Goal: Information Seeking & Learning: Learn about a topic

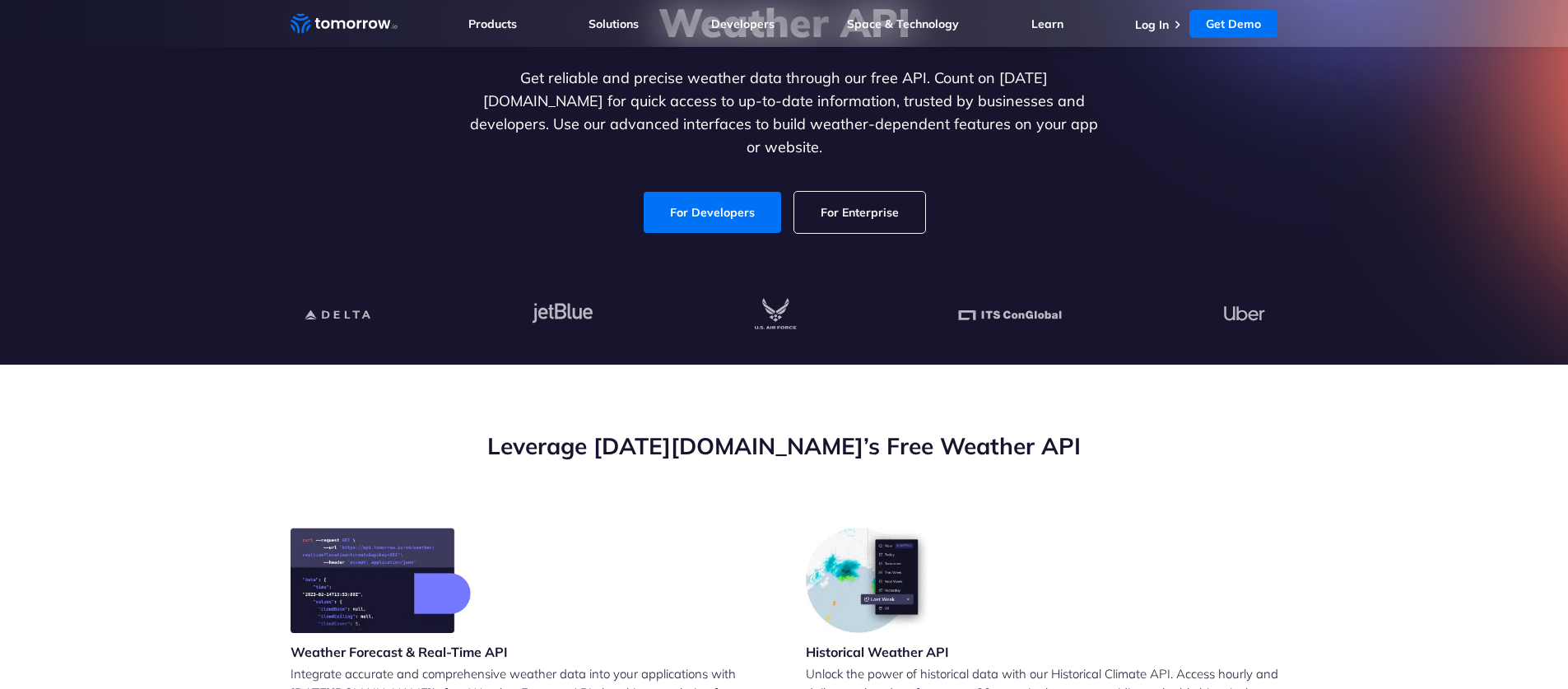
scroll to position [481, 0]
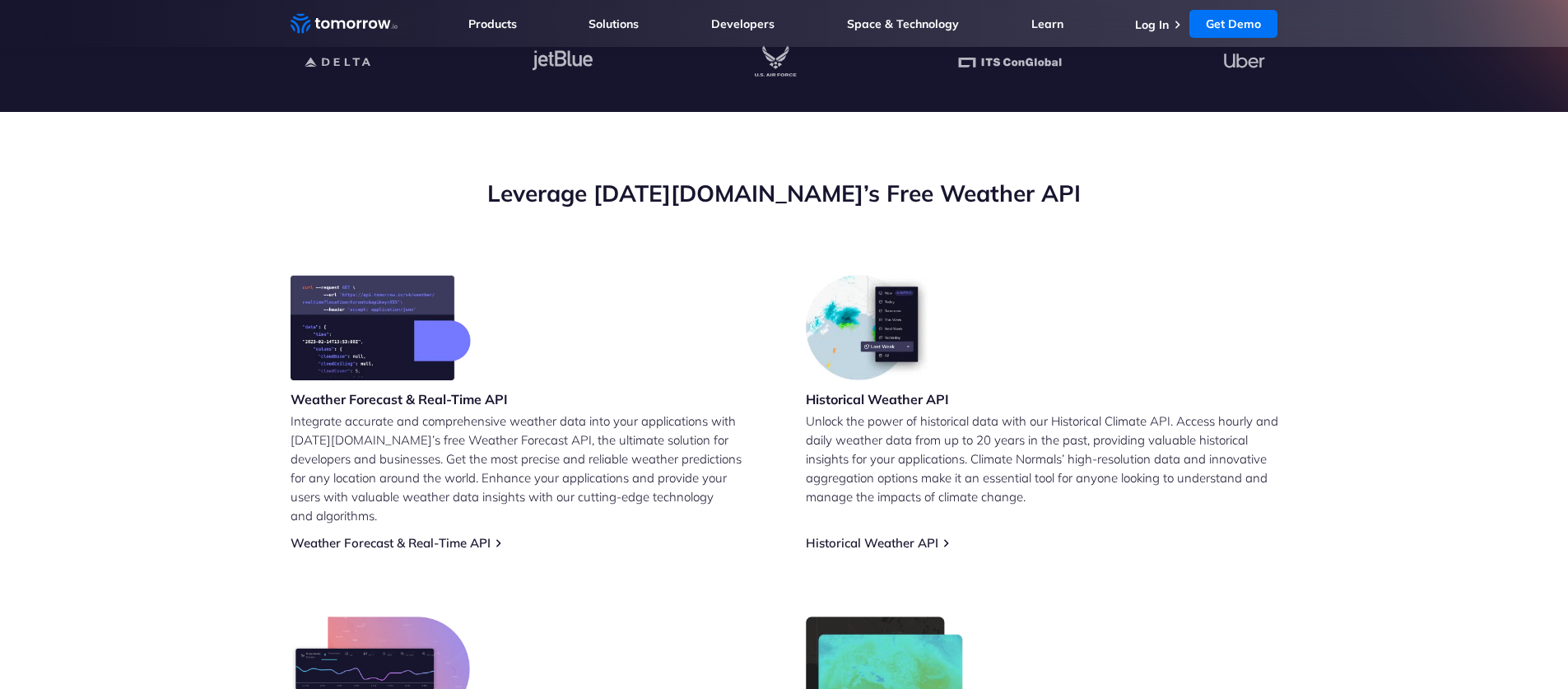
click at [709, 187] on div "Company About Us Careers Partnerships Sustainability ClimaCon TomorrowNow.org R…" at bounding box center [886, 189] width 354 height 284
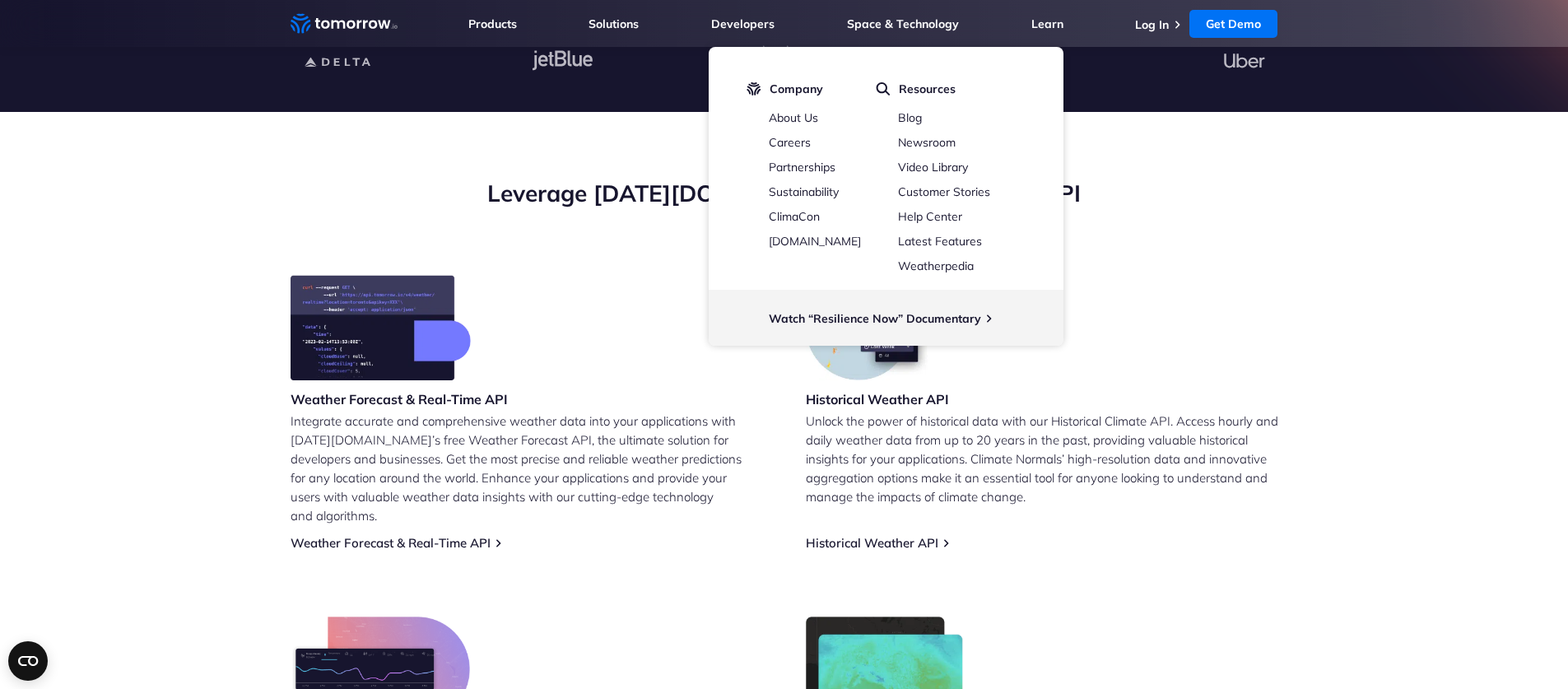
click at [650, 198] on h2 "Leverage Tomorrow.io’s Free Weather API" at bounding box center [784, 193] width 988 height 32
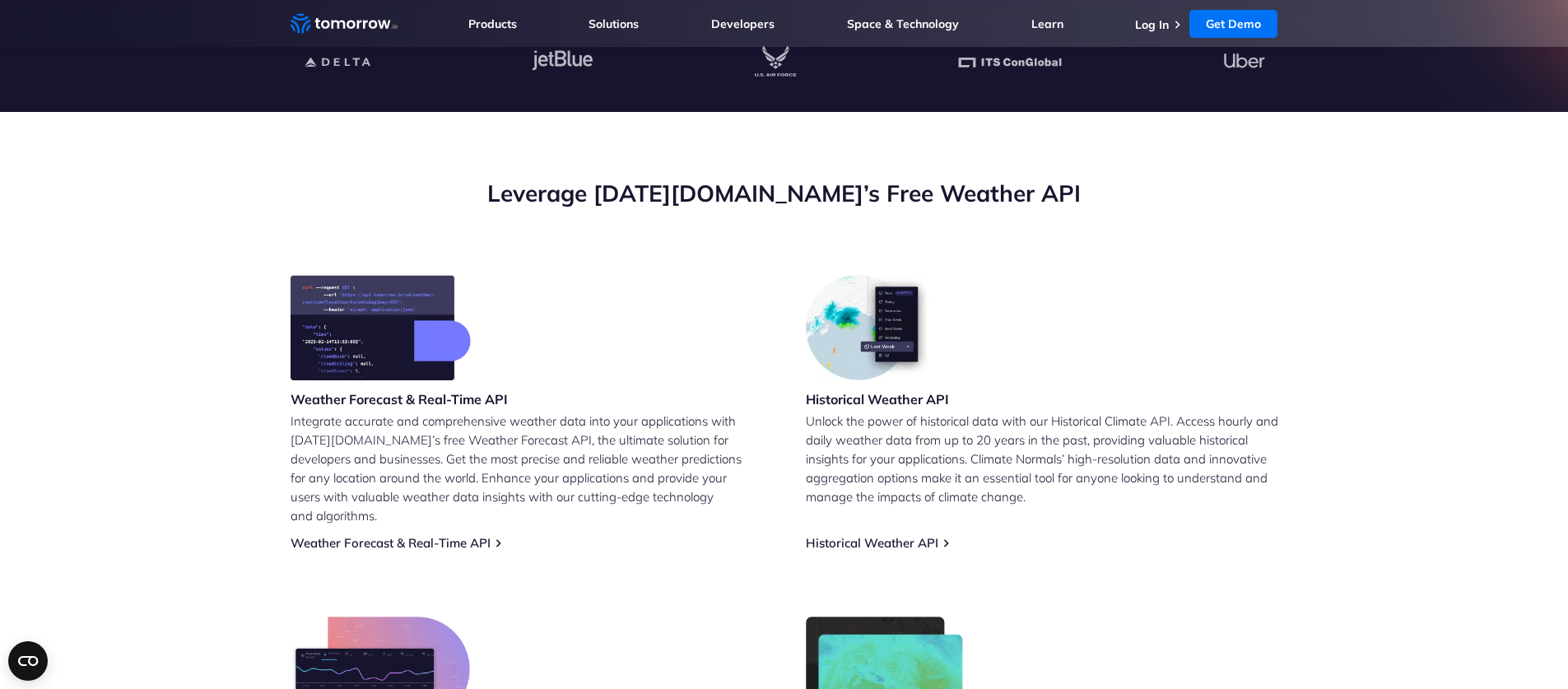
click at [608, 132] on section "Leverage Tomorrow.io’s Free Weather API Weather Forecast & Real-Time API Integr…" at bounding box center [784, 526] width 1568 height 827
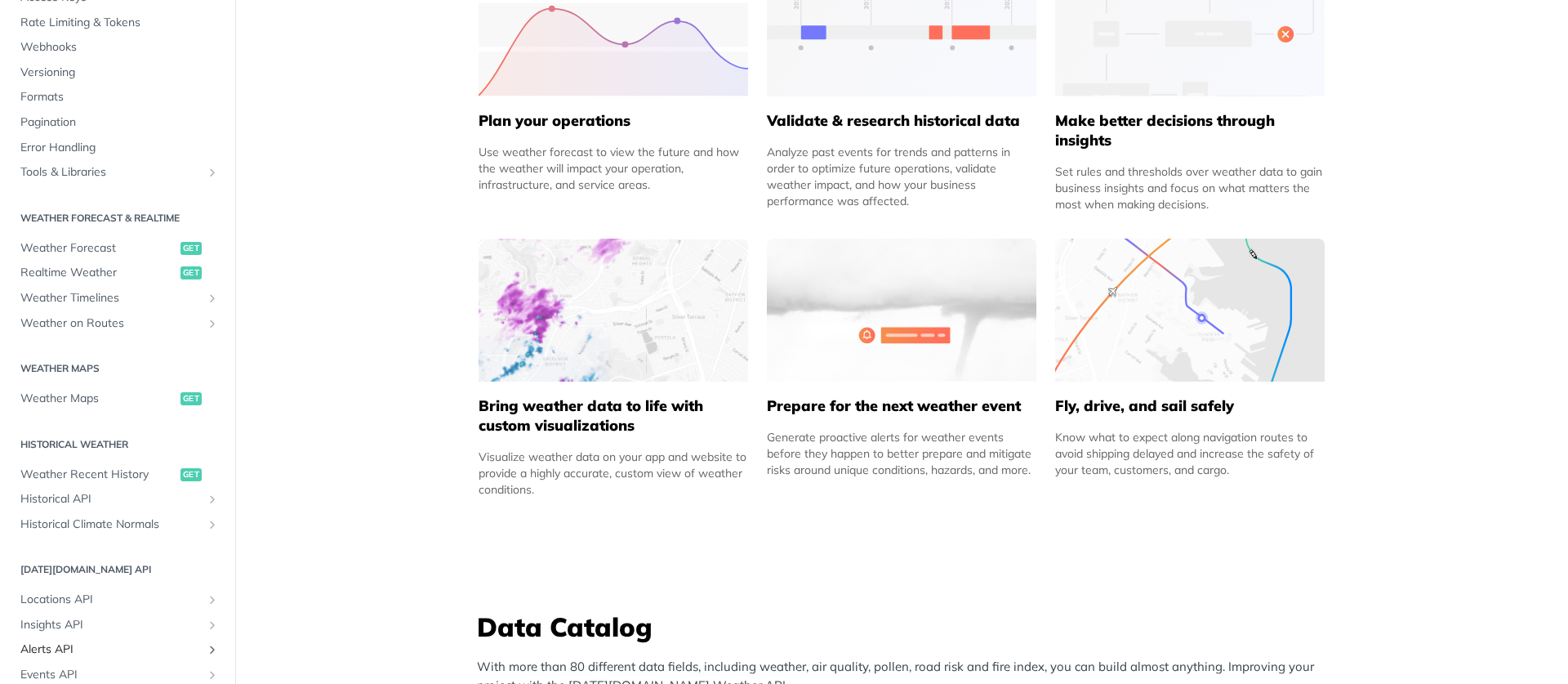
scroll to position [87, 0]
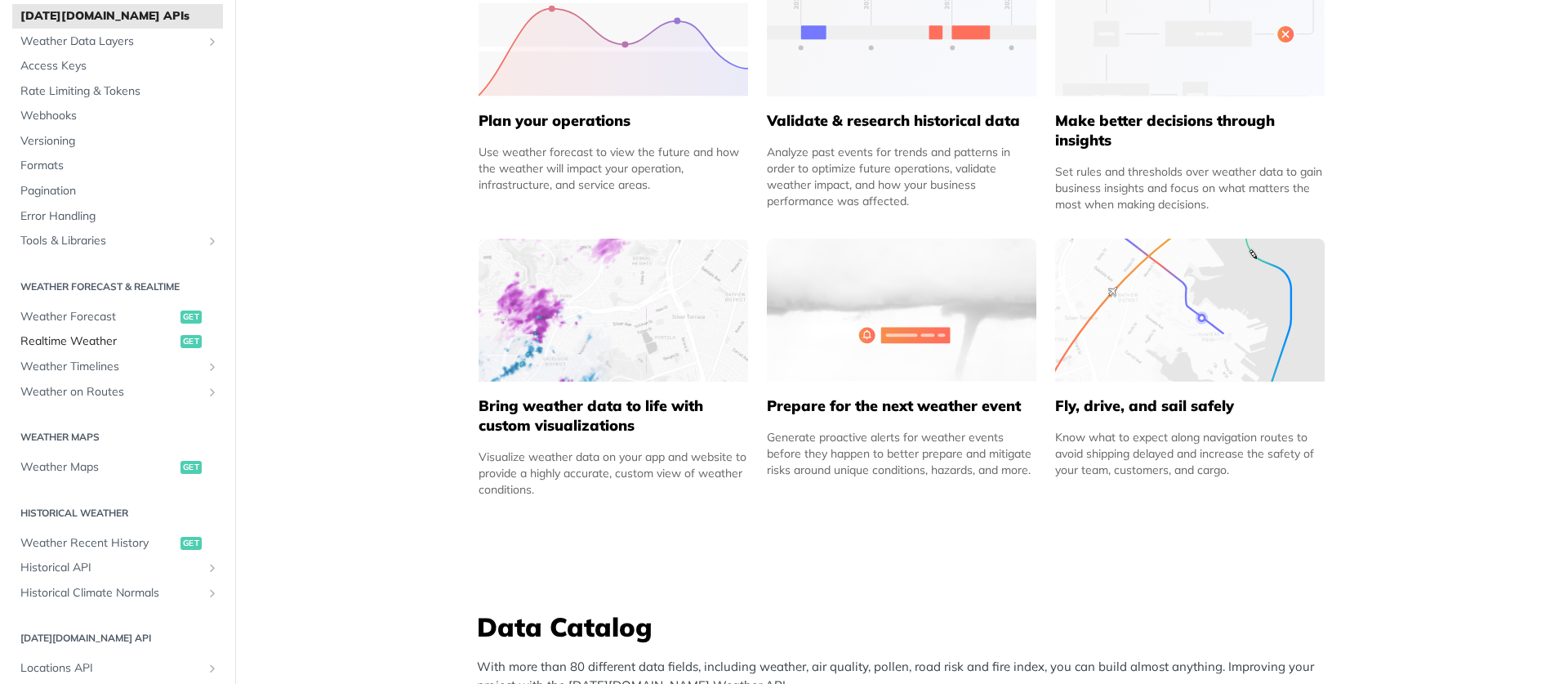
click at [96, 333] on span "Realtime Weather" at bounding box center [99, 341] width 156 height 16
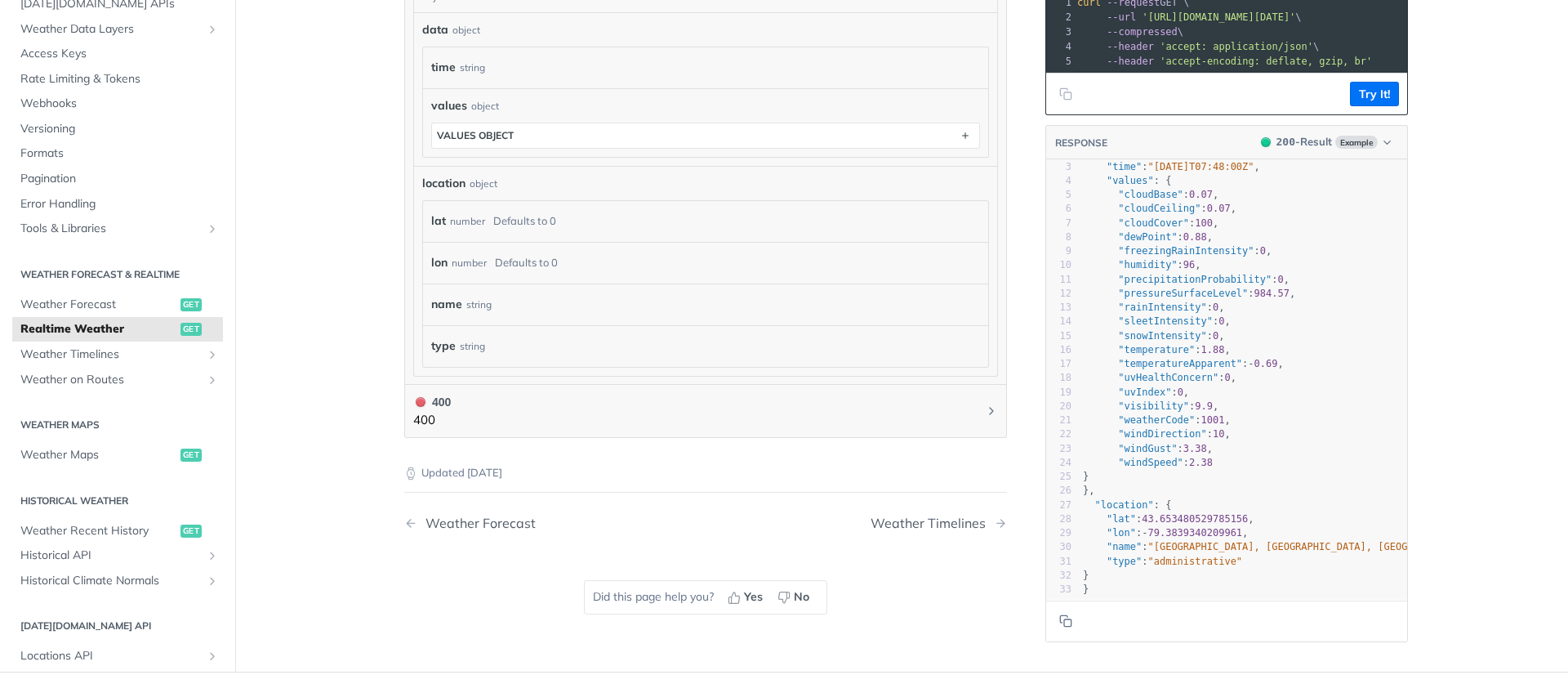
scroll to position [887, 0]
click at [967, 518] on div "Weather Timelines" at bounding box center [932, 523] width 123 height 15
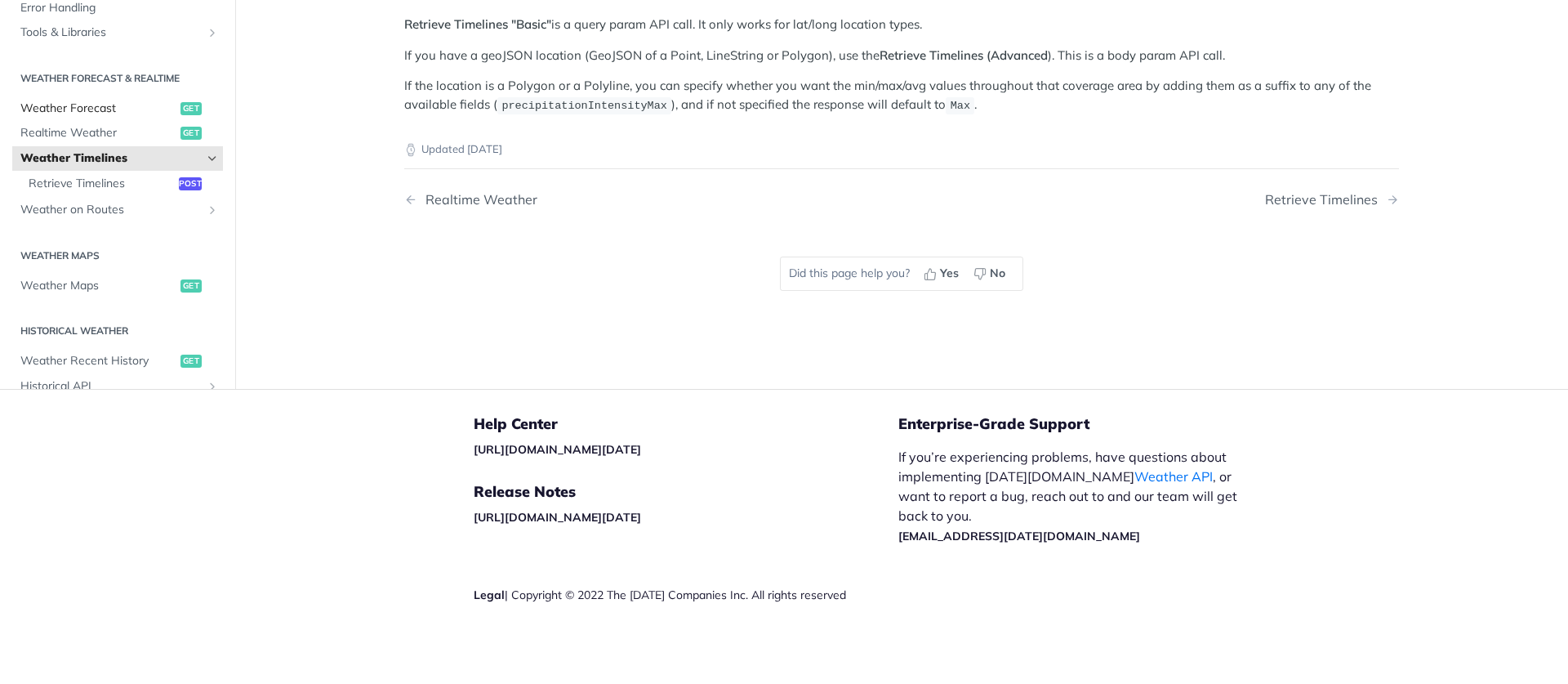
click at [103, 110] on span "Weather Forecast" at bounding box center [99, 108] width 156 height 16
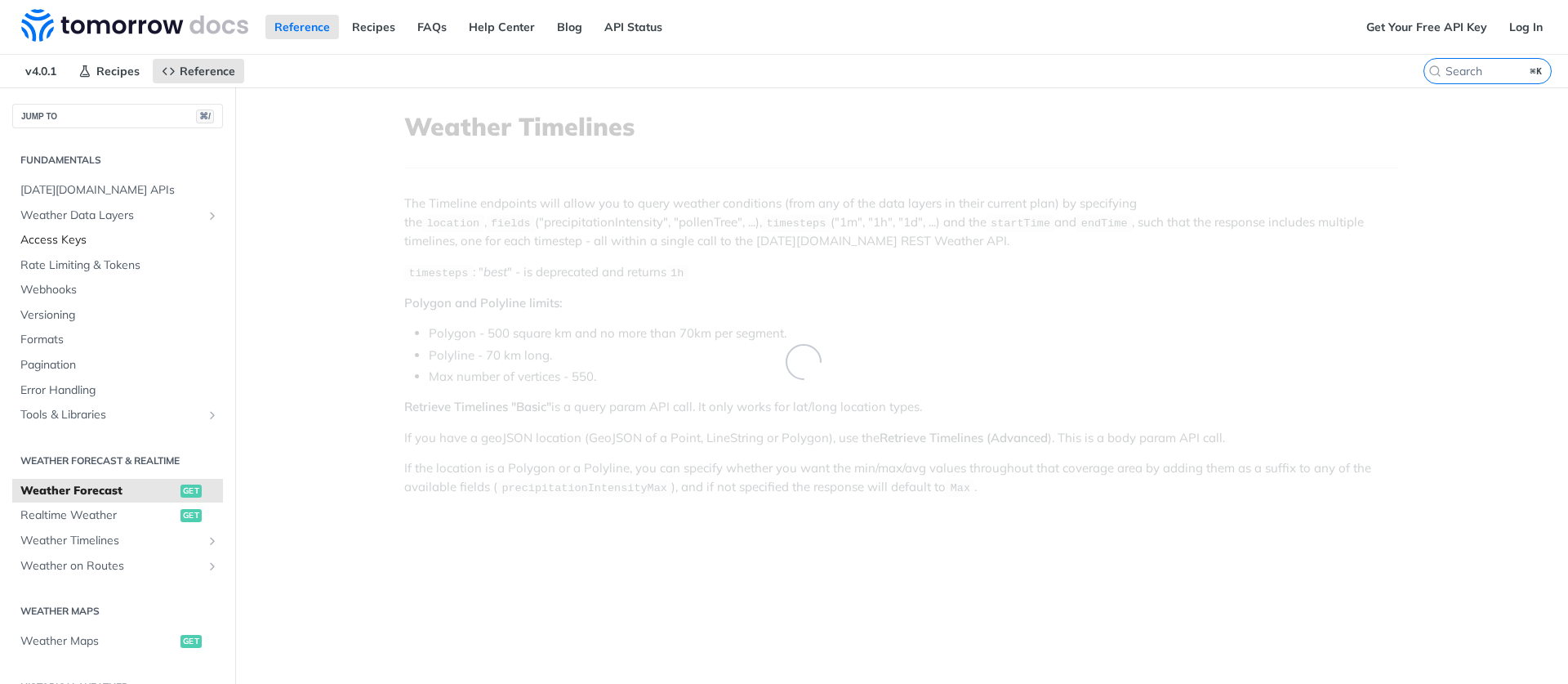
click at [58, 238] on span "Access Keys" at bounding box center [120, 240] width 199 height 16
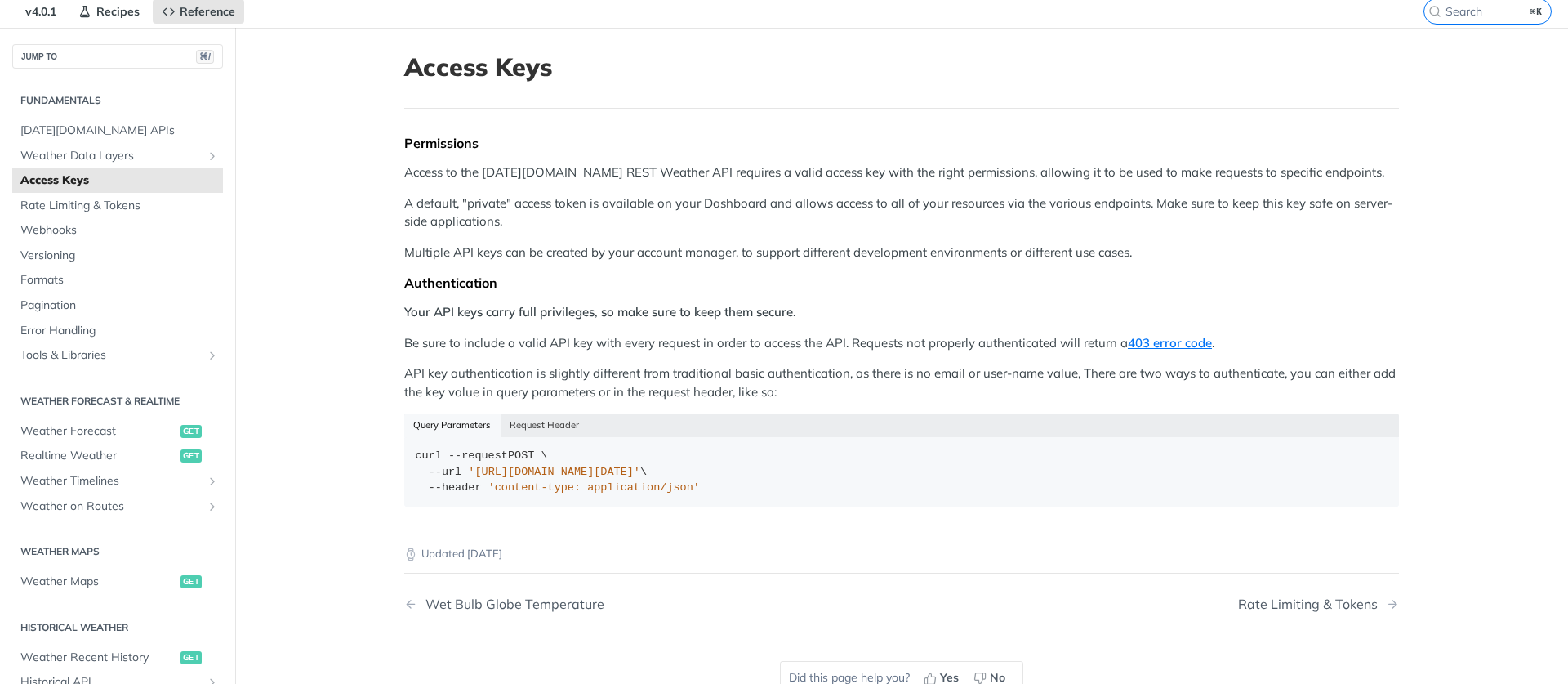
scroll to position [229, 0]
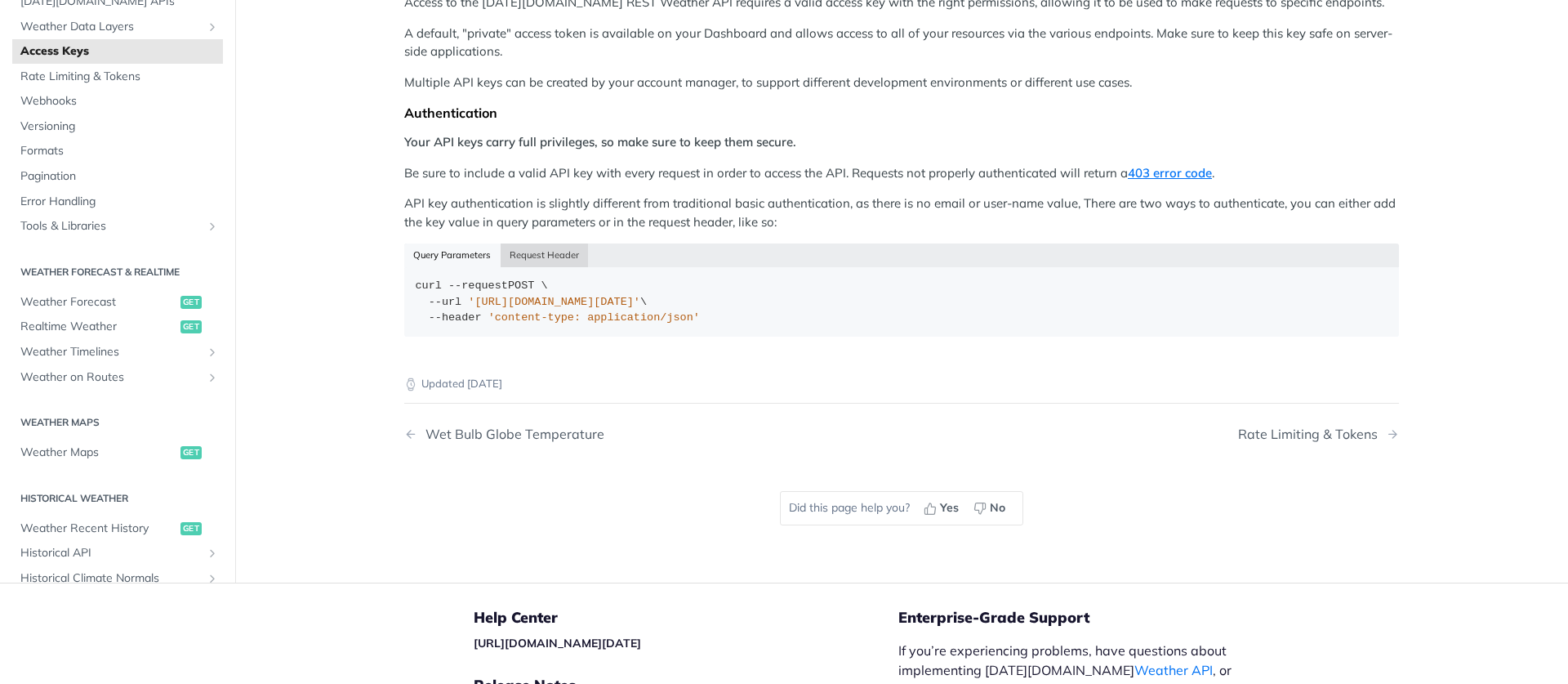
click at [530, 250] on button "Request Header" at bounding box center [544, 255] width 88 height 23
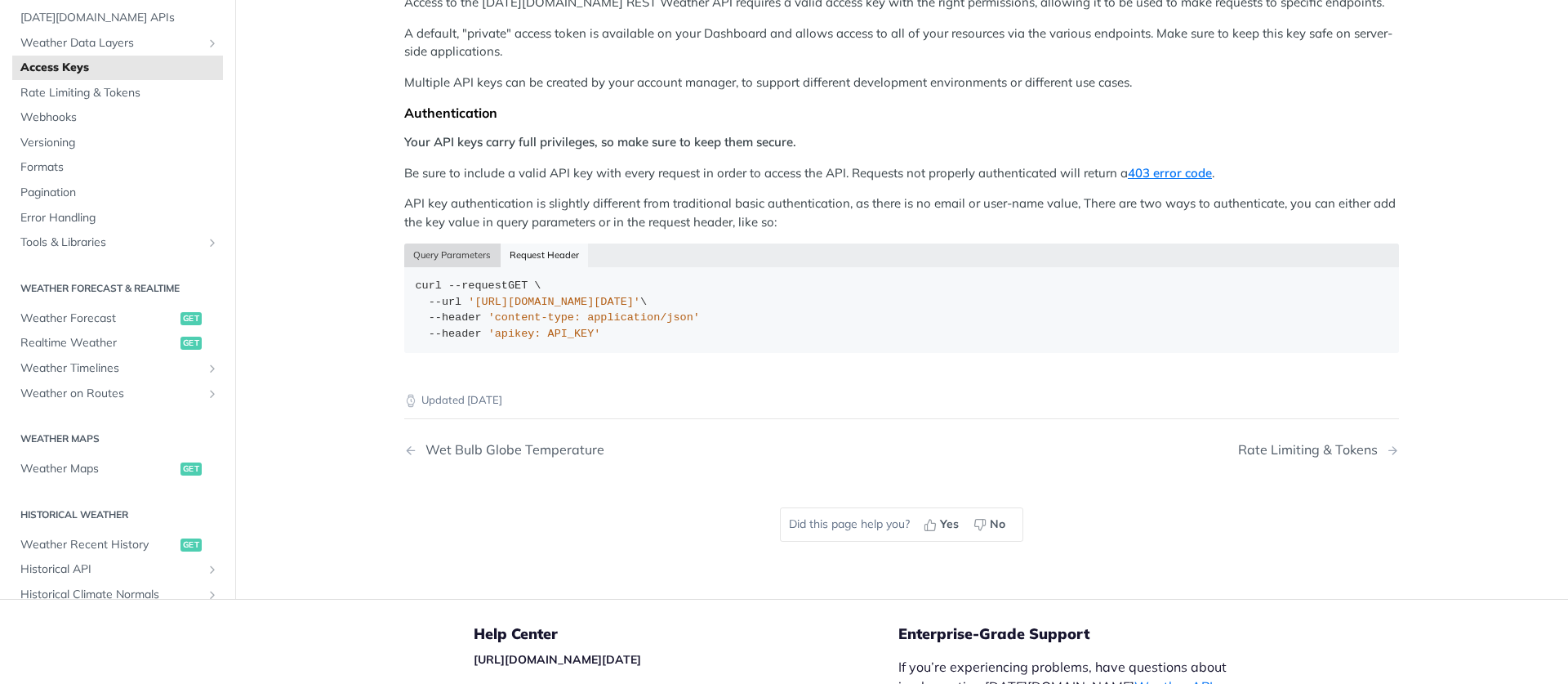
click at [452, 254] on button "Query Parameters" at bounding box center [452, 255] width 96 height 23
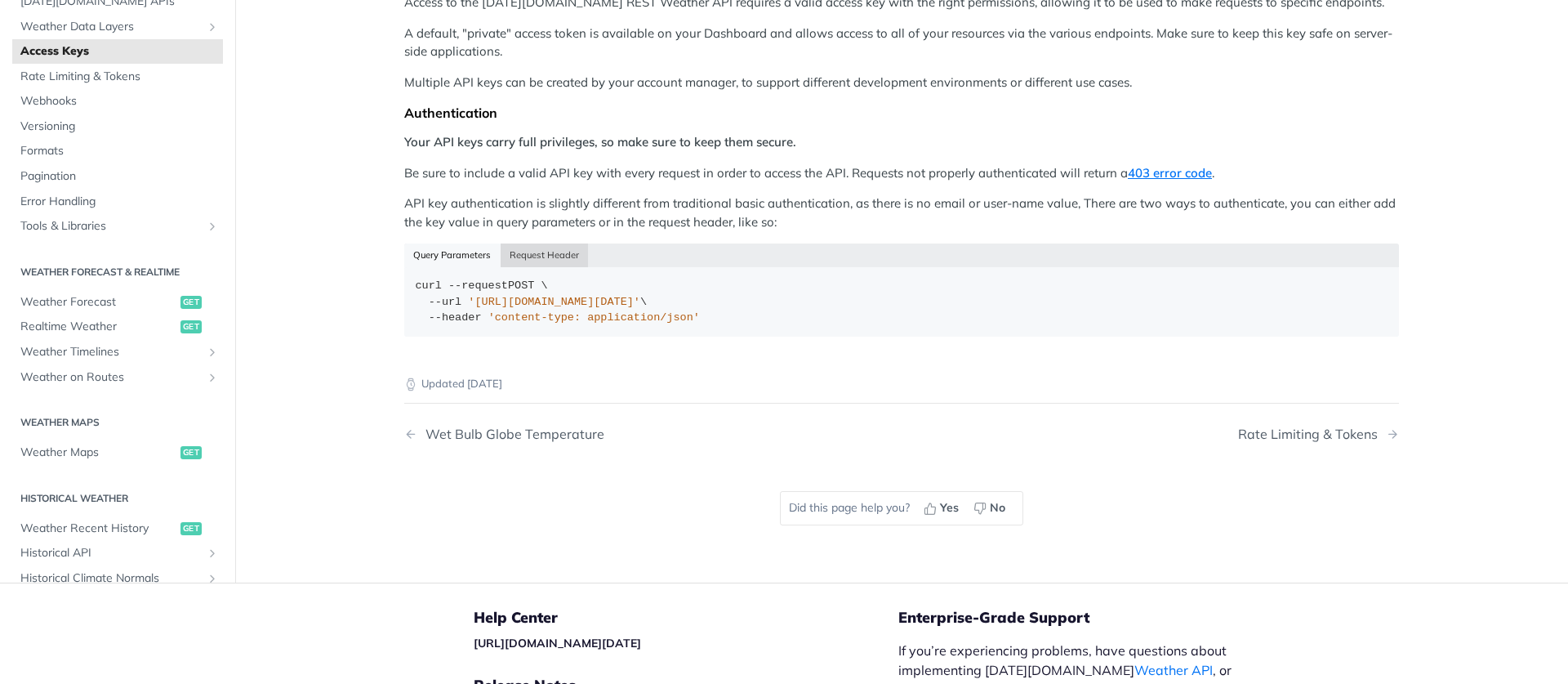
click at [526, 257] on button "Request Header" at bounding box center [544, 255] width 88 height 23
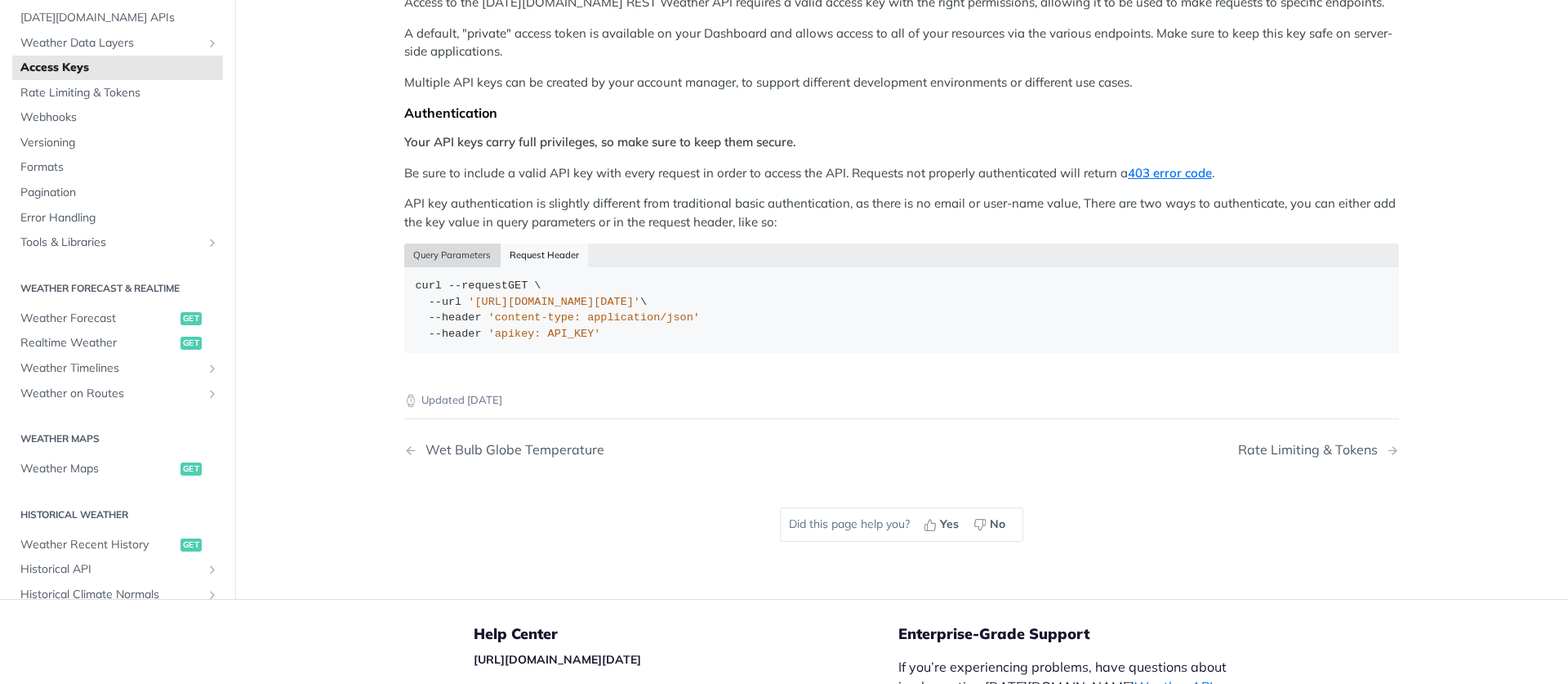
click at [474, 261] on button "Query Parameters" at bounding box center [452, 255] width 96 height 23
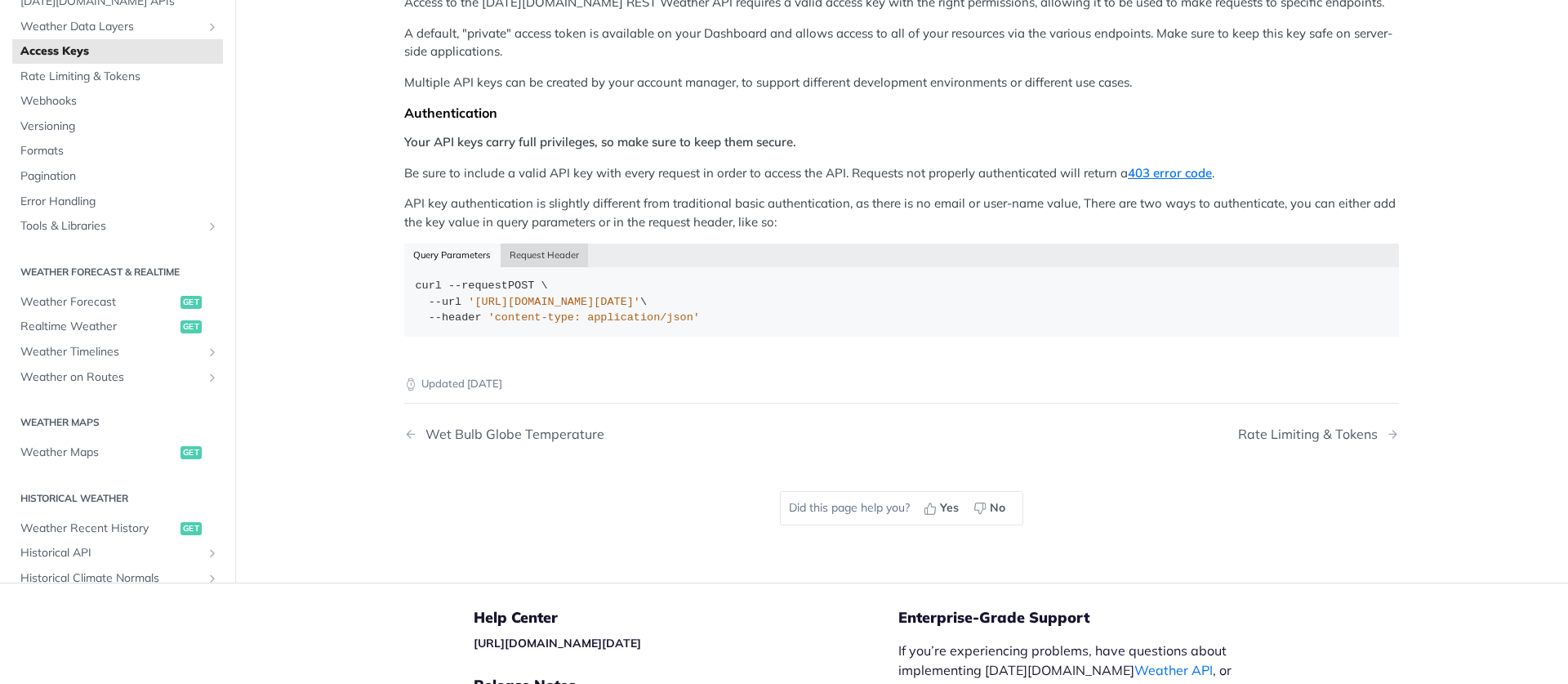
click at [525, 254] on button "Request Header" at bounding box center [544, 255] width 88 height 23
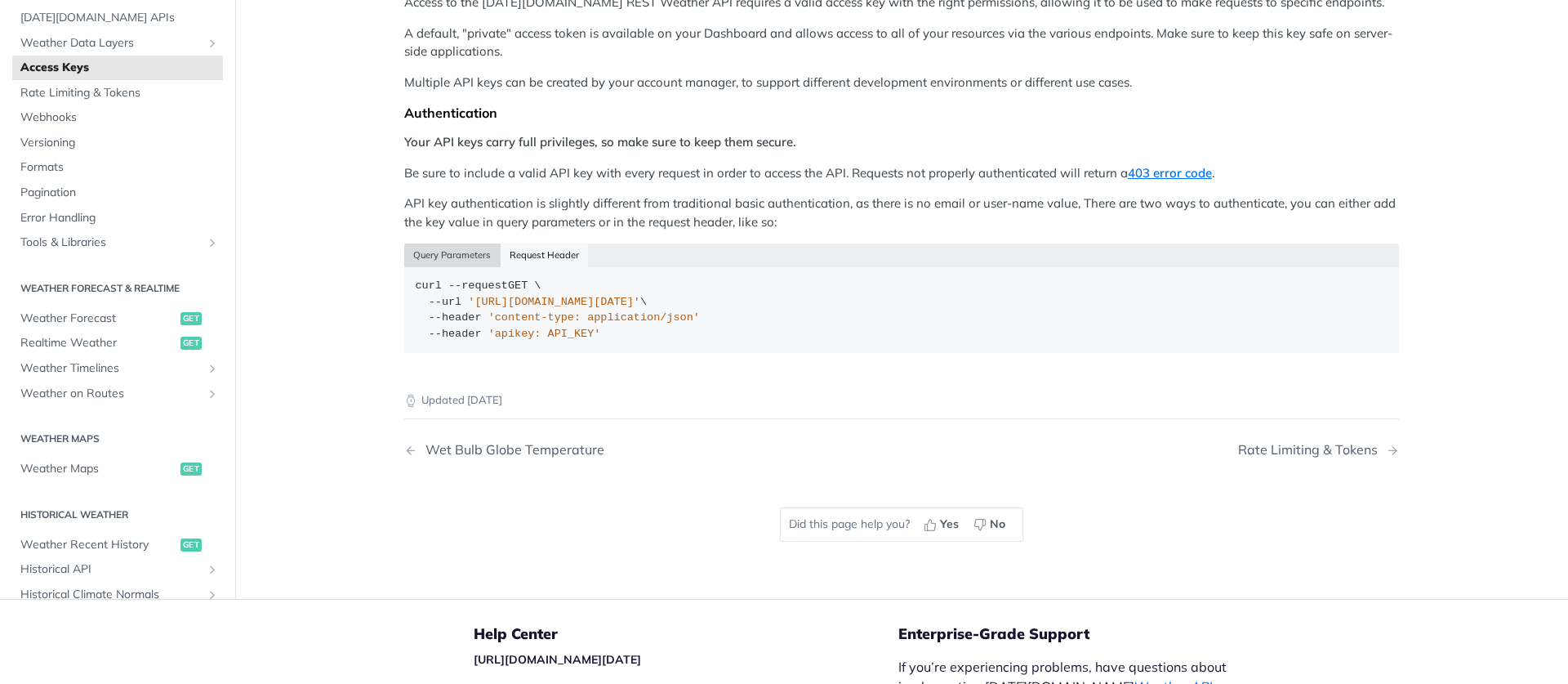
click at [438, 263] on button "Query Parameters" at bounding box center [452, 255] width 96 height 23
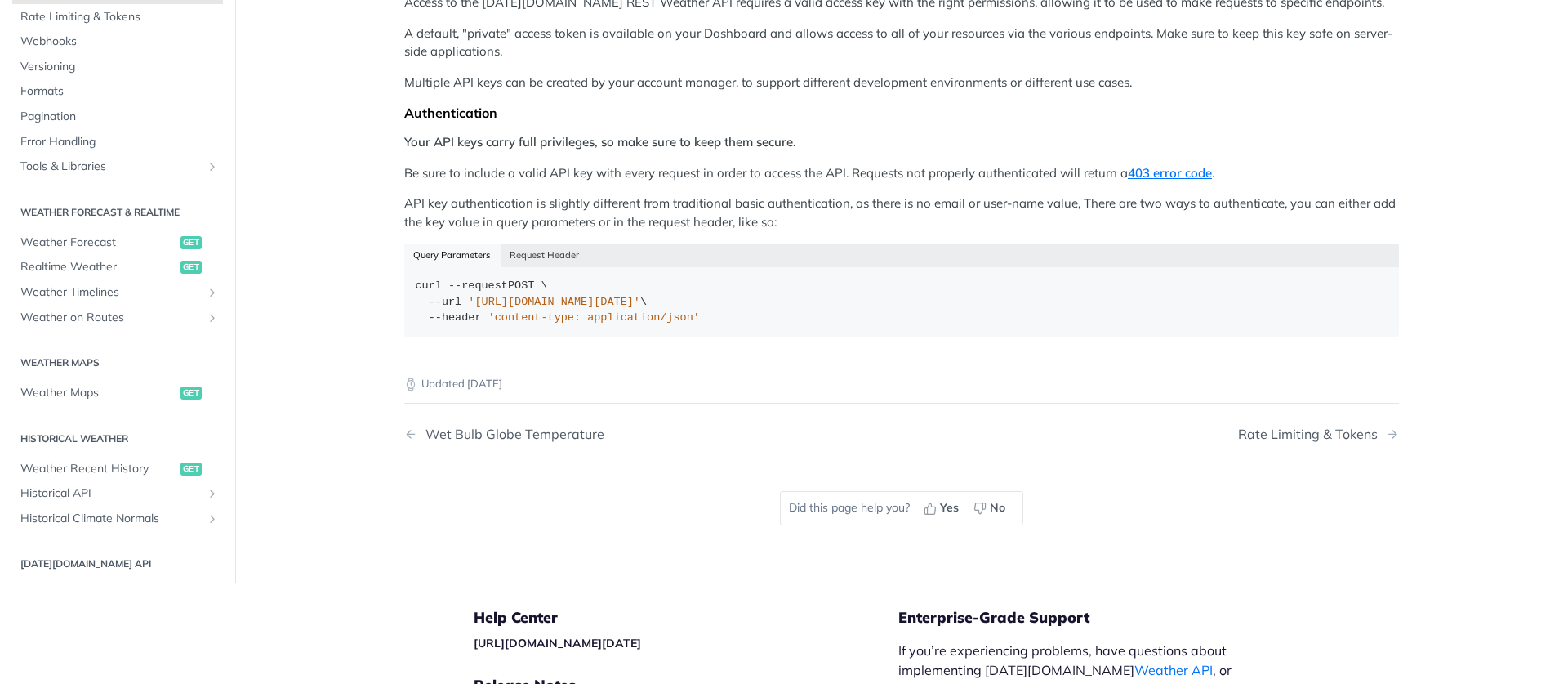
scroll to position [0, 0]
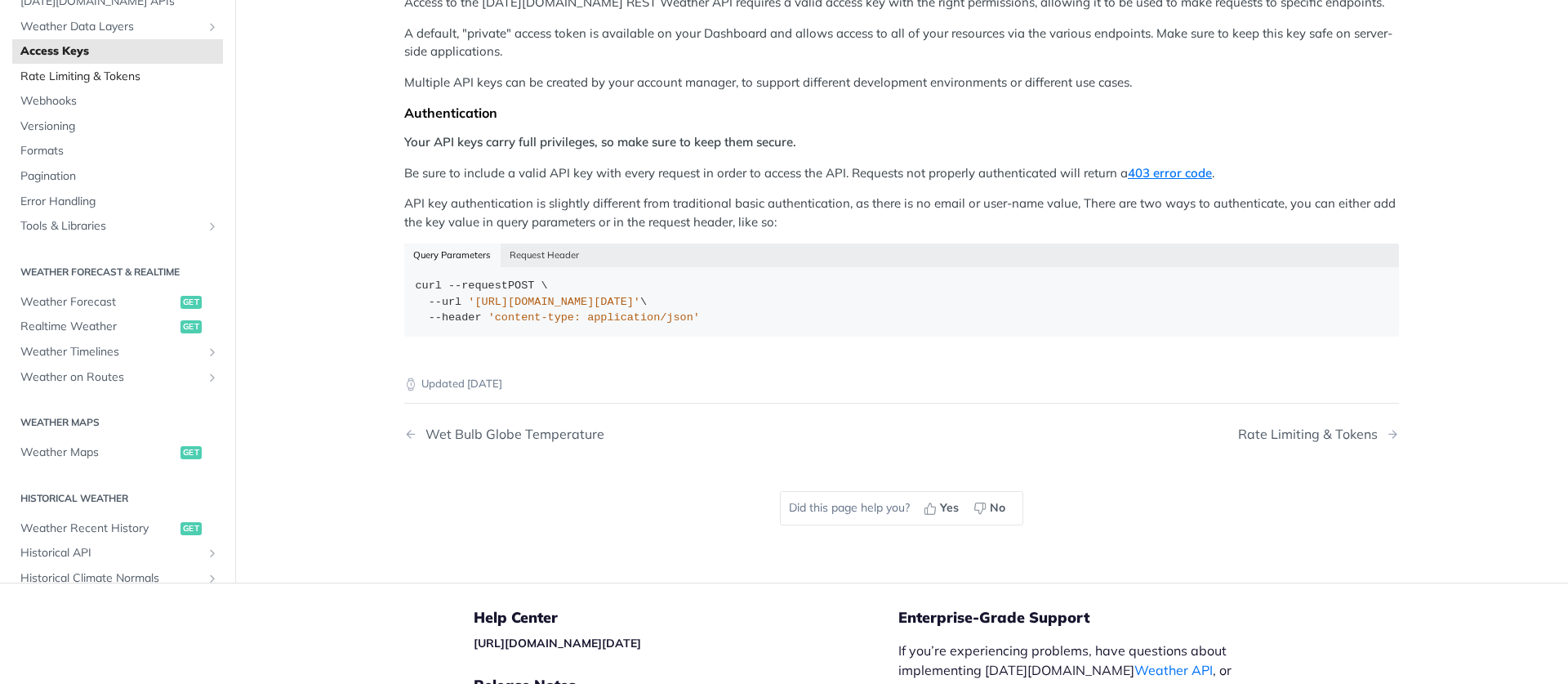
click at [127, 76] on span "Rate Limiting & Tokens" at bounding box center [120, 76] width 199 height 16
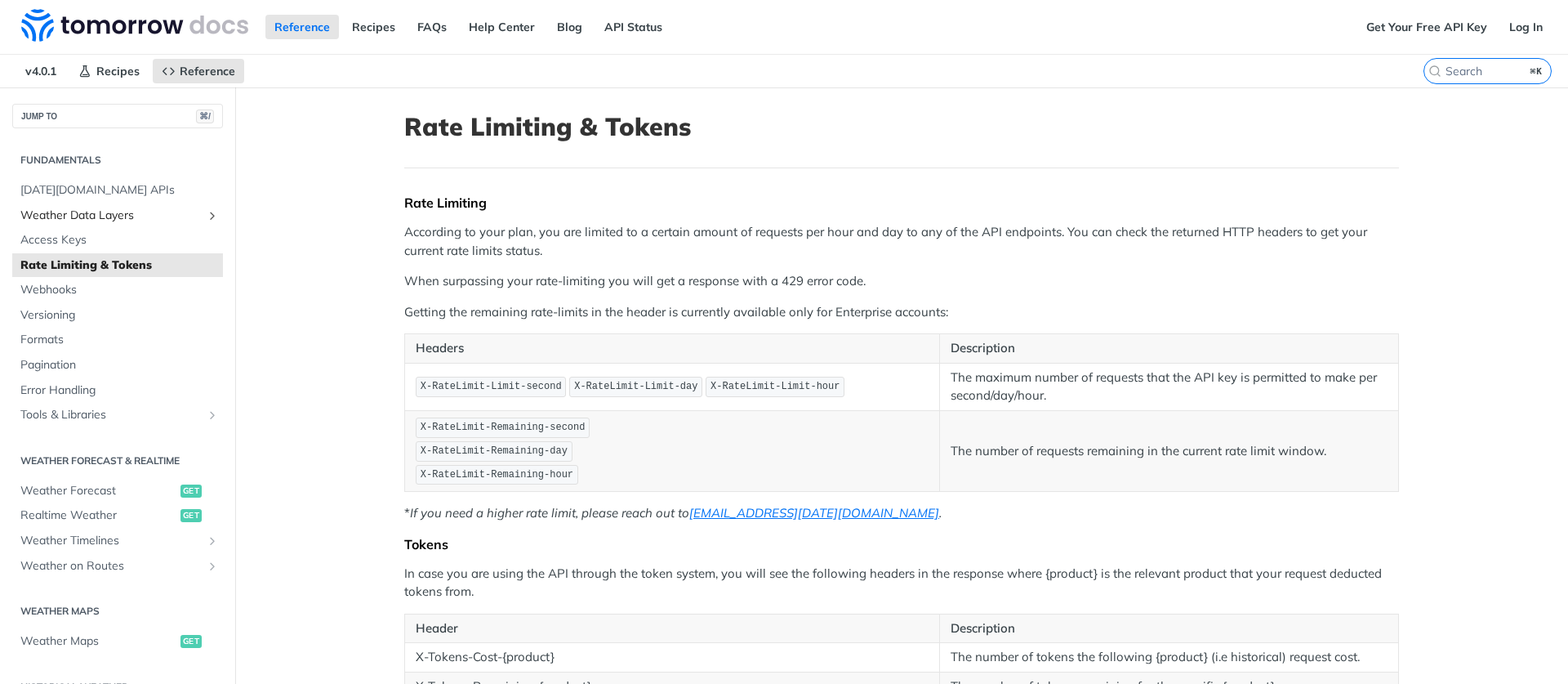
click at [111, 215] on span "Weather Data Layers" at bounding box center [110, 215] width 181 height 16
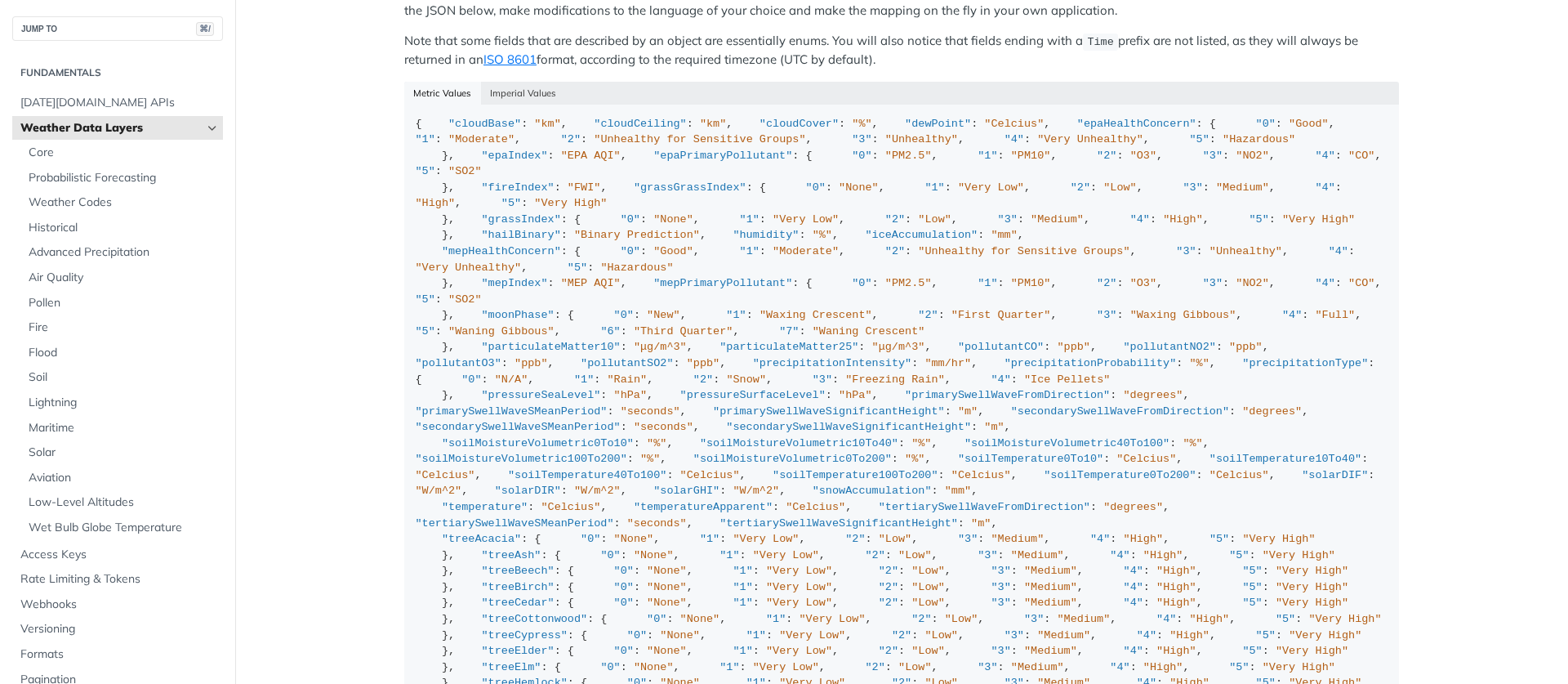
scroll to position [1487, 0]
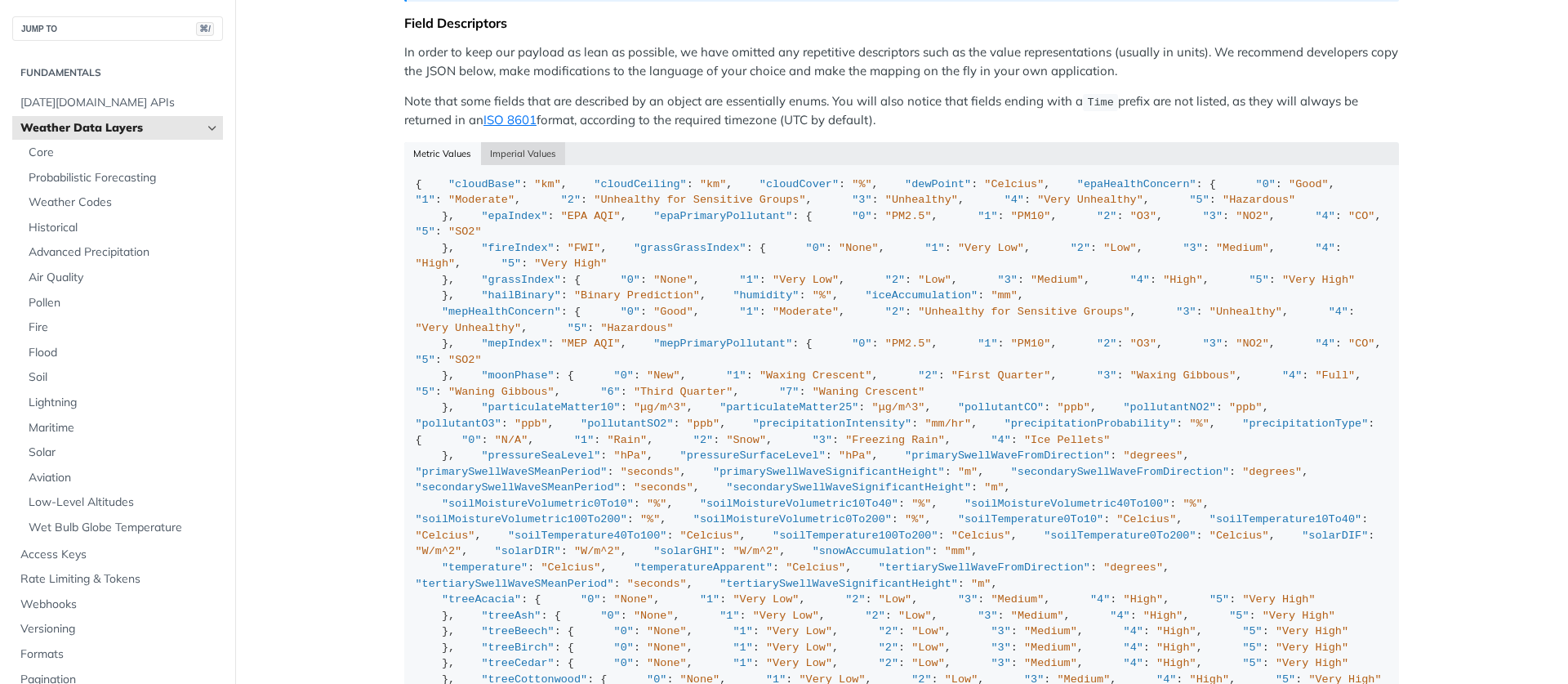
click at [520, 151] on button "Imperial Values" at bounding box center [523, 153] width 85 height 23
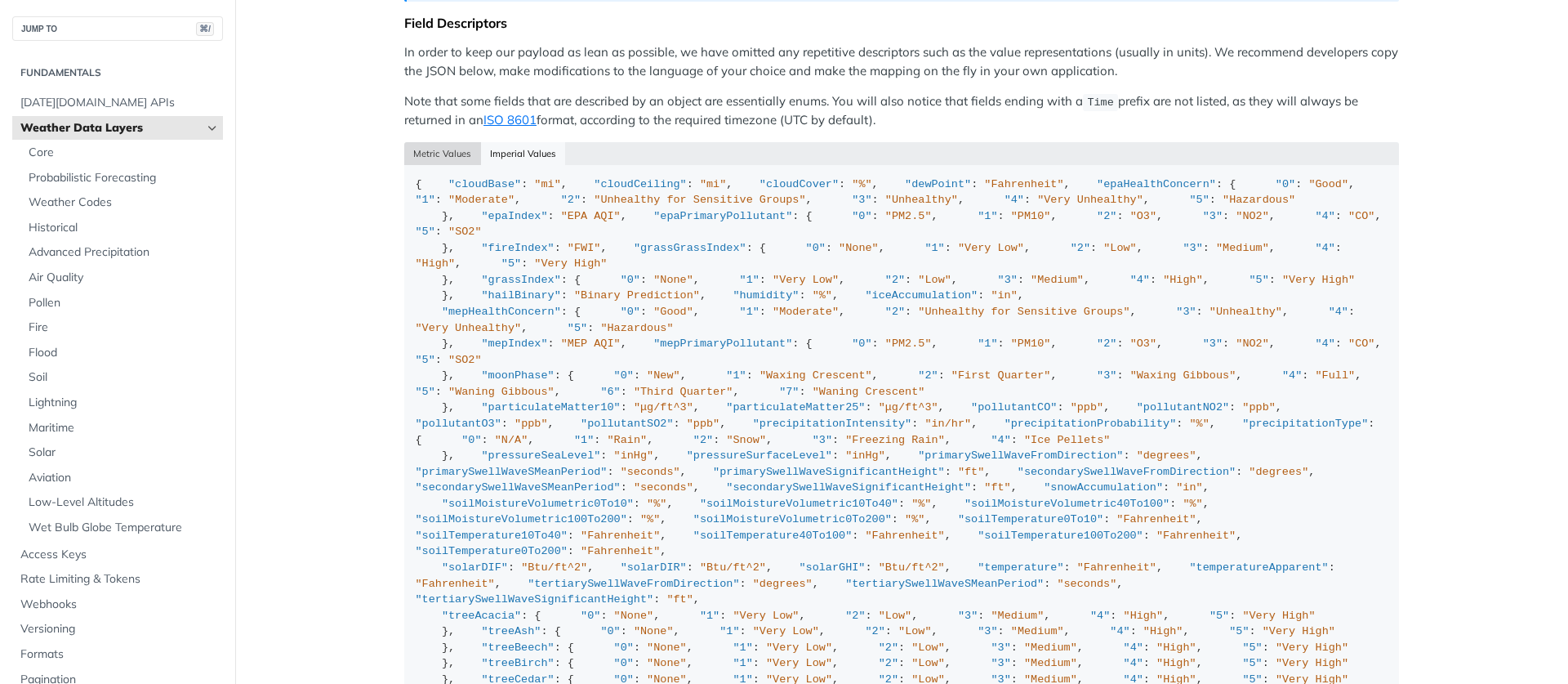
click at [462, 144] on button "Metric Values" at bounding box center [443, 153] width 76 height 23
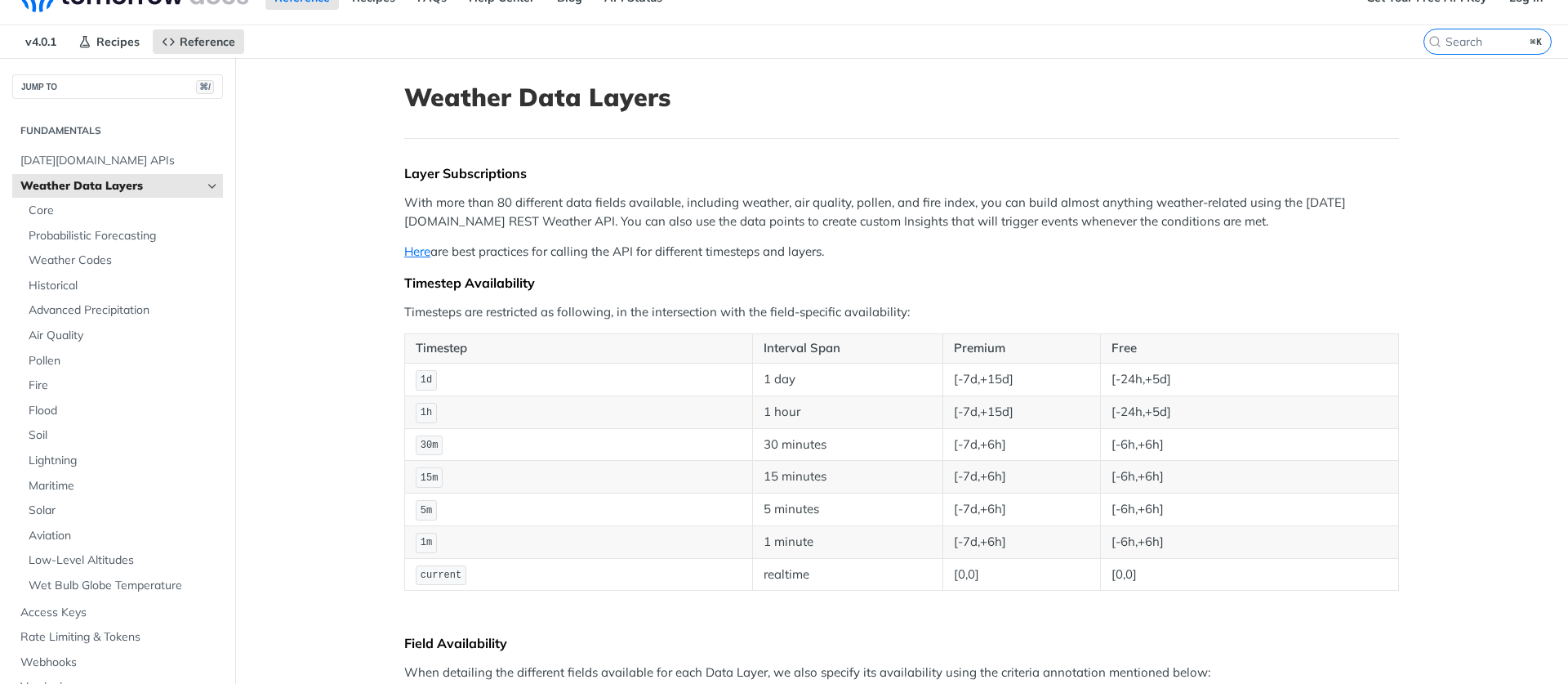
scroll to position [0, 0]
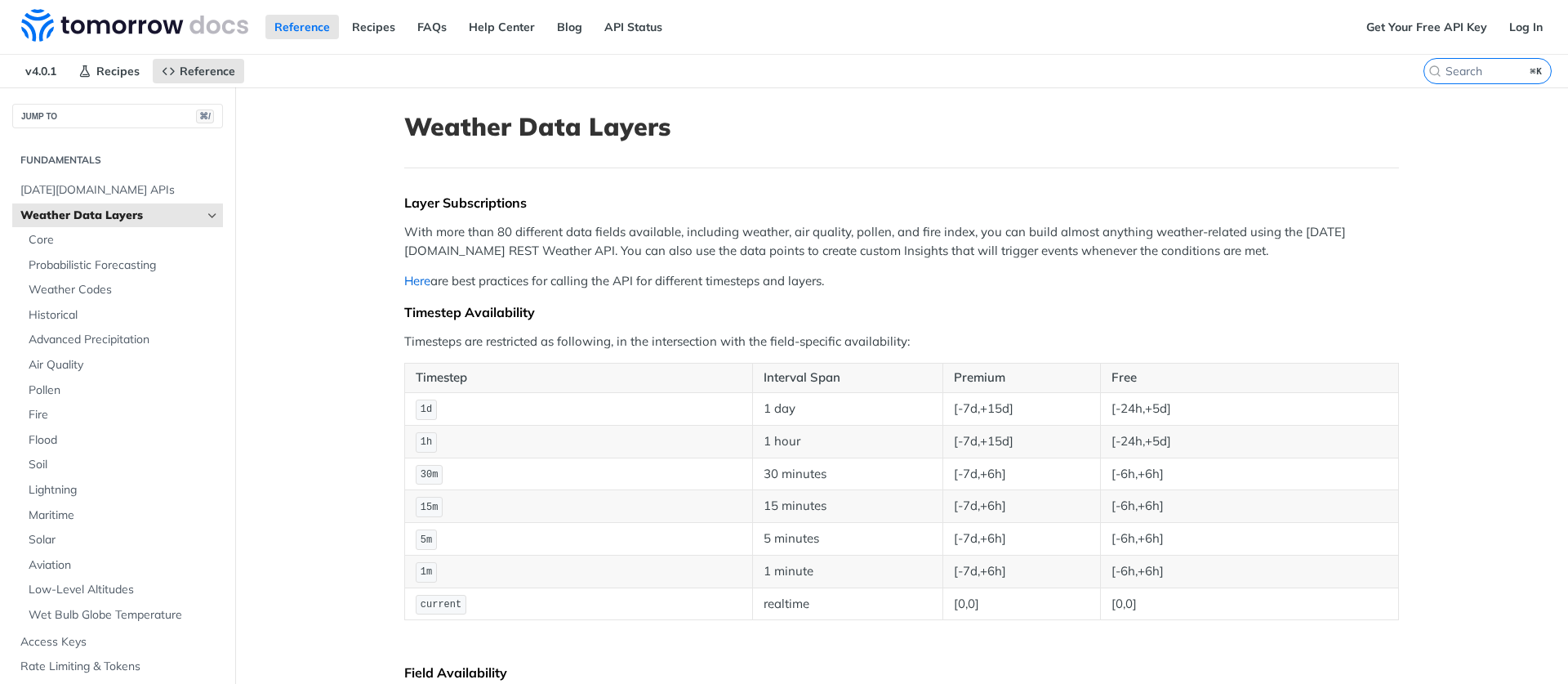
click at [406, 286] on link "Here" at bounding box center [417, 280] width 26 height 15
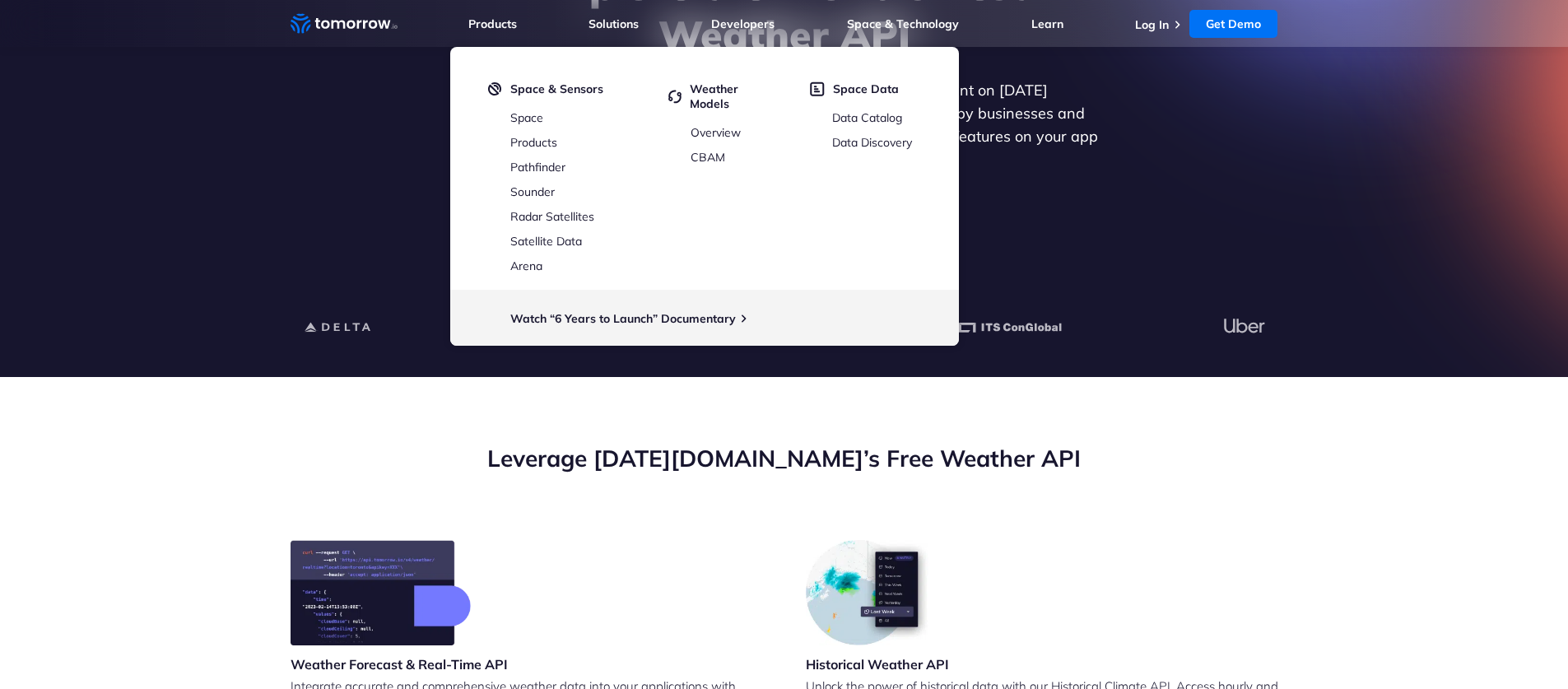
scroll to position [5, 0]
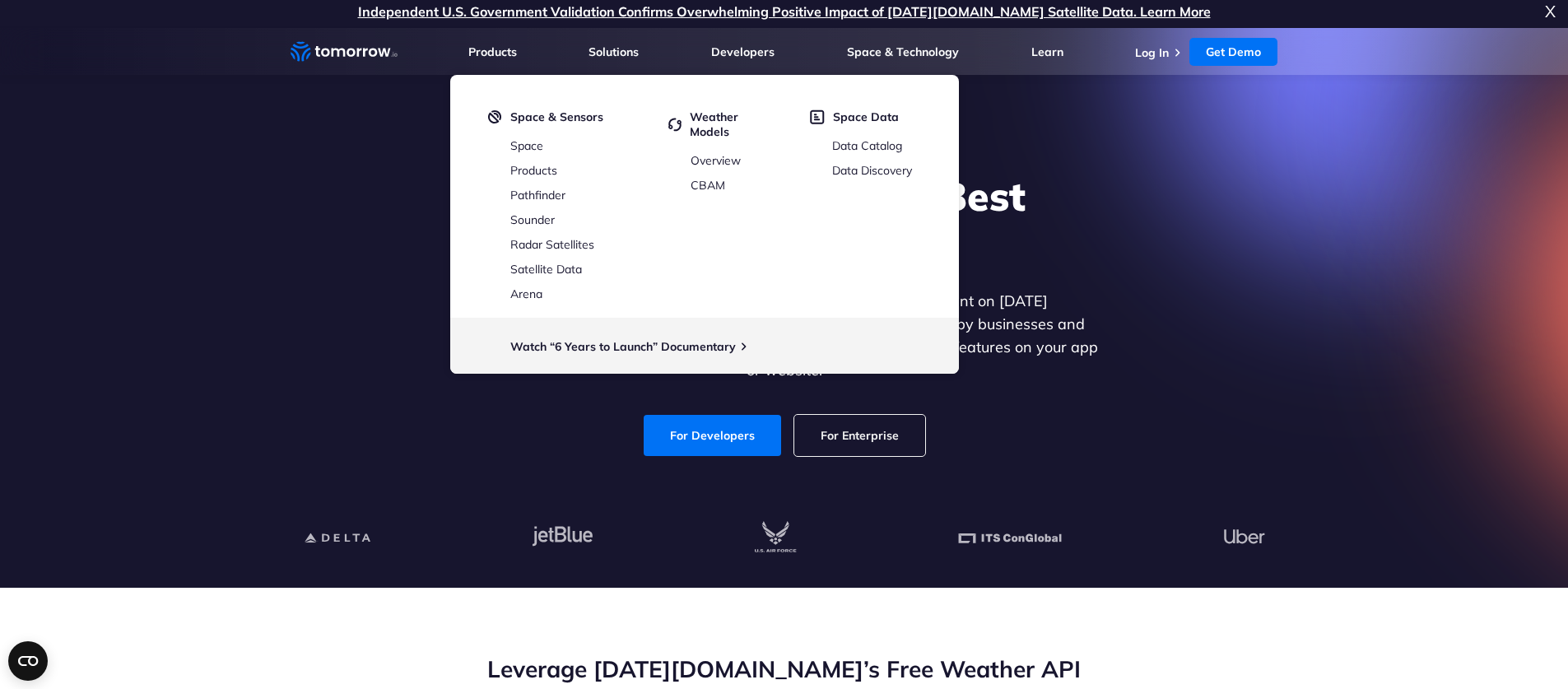
click at [1266, 217] on div "Explore the World’s Best Weather API Get reliable and precise weather data thro…" at bounding box center [784, 314] width 1014 height 350
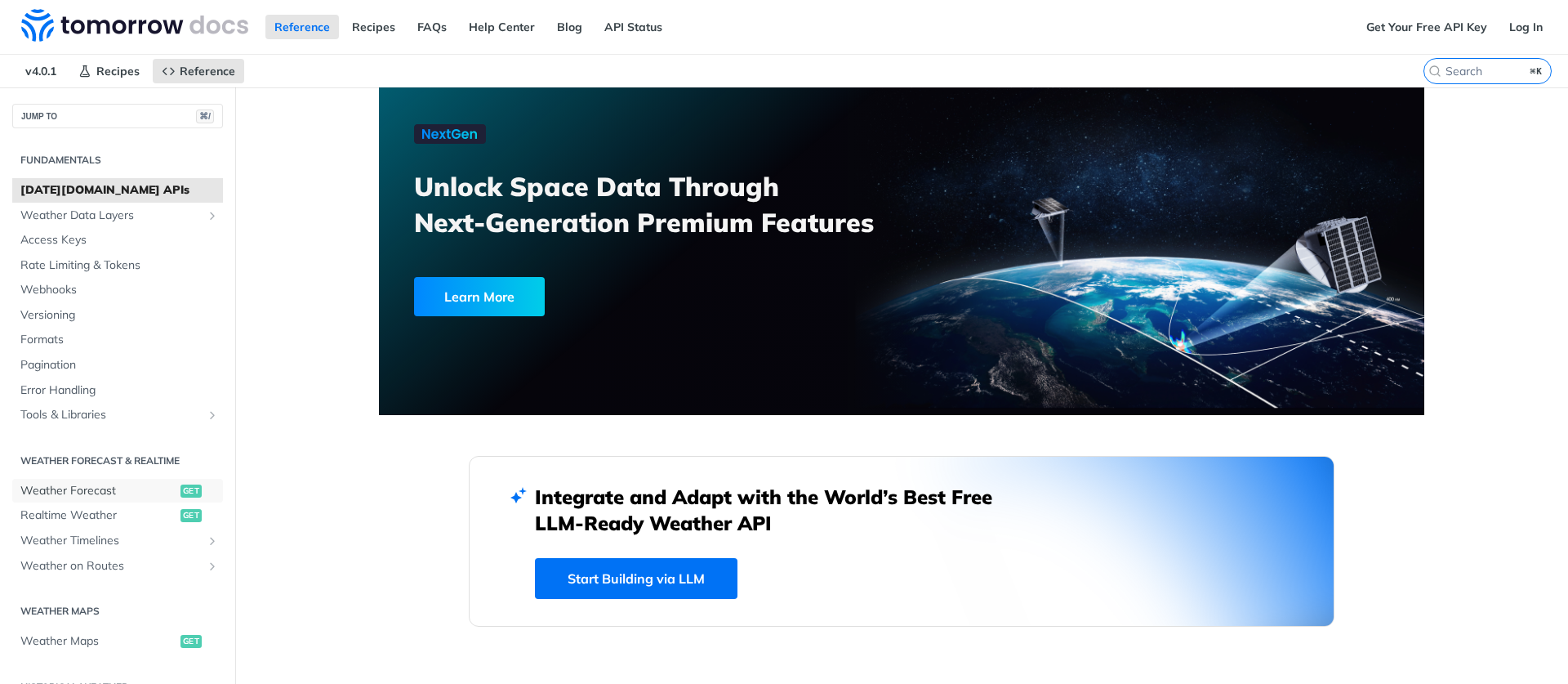
drag, startPoint x: 54, startPoint y: 490, endPoint x: 329, endPoint y: 466, distance: 276.0
click at [54, 490] on span "Weather Forecast" at bounding box center [99, 490] width 156 height 16
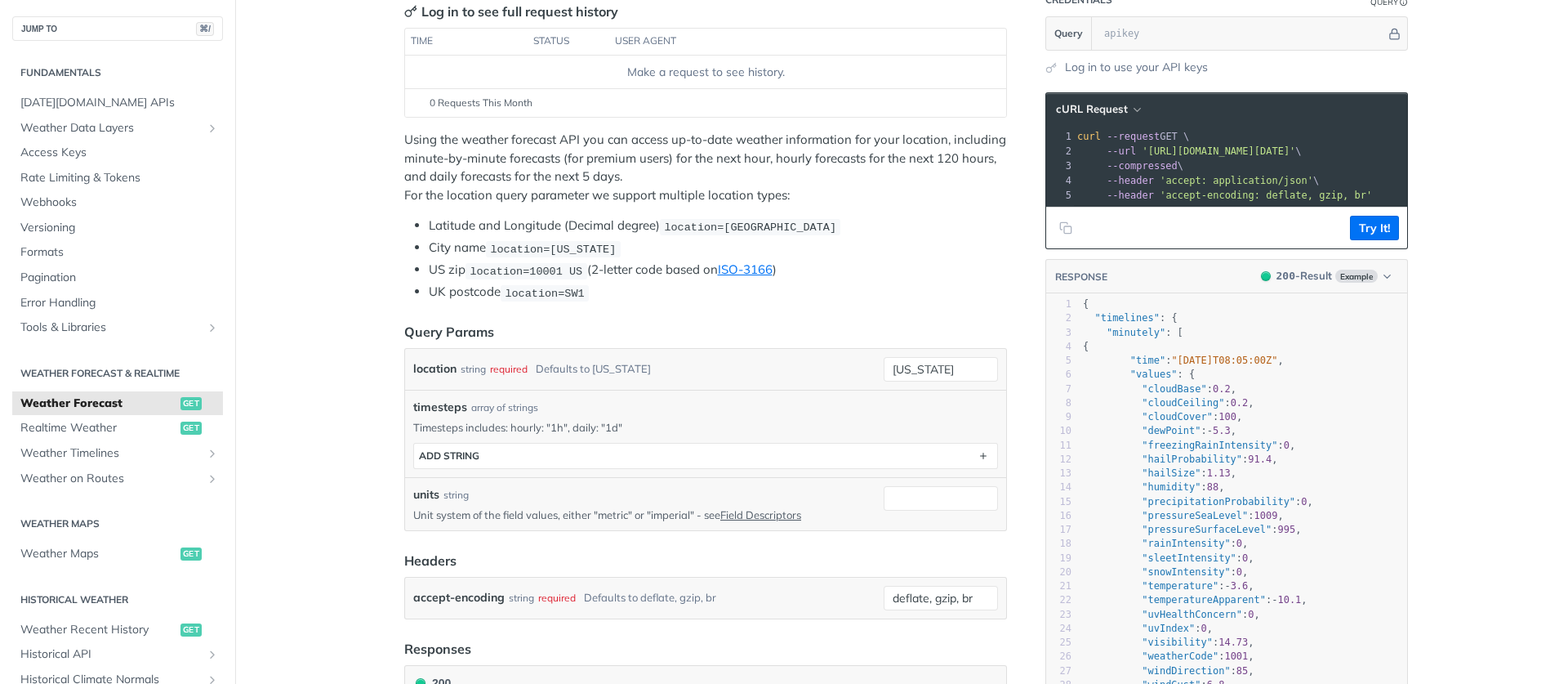
scroll to position [48, 0]
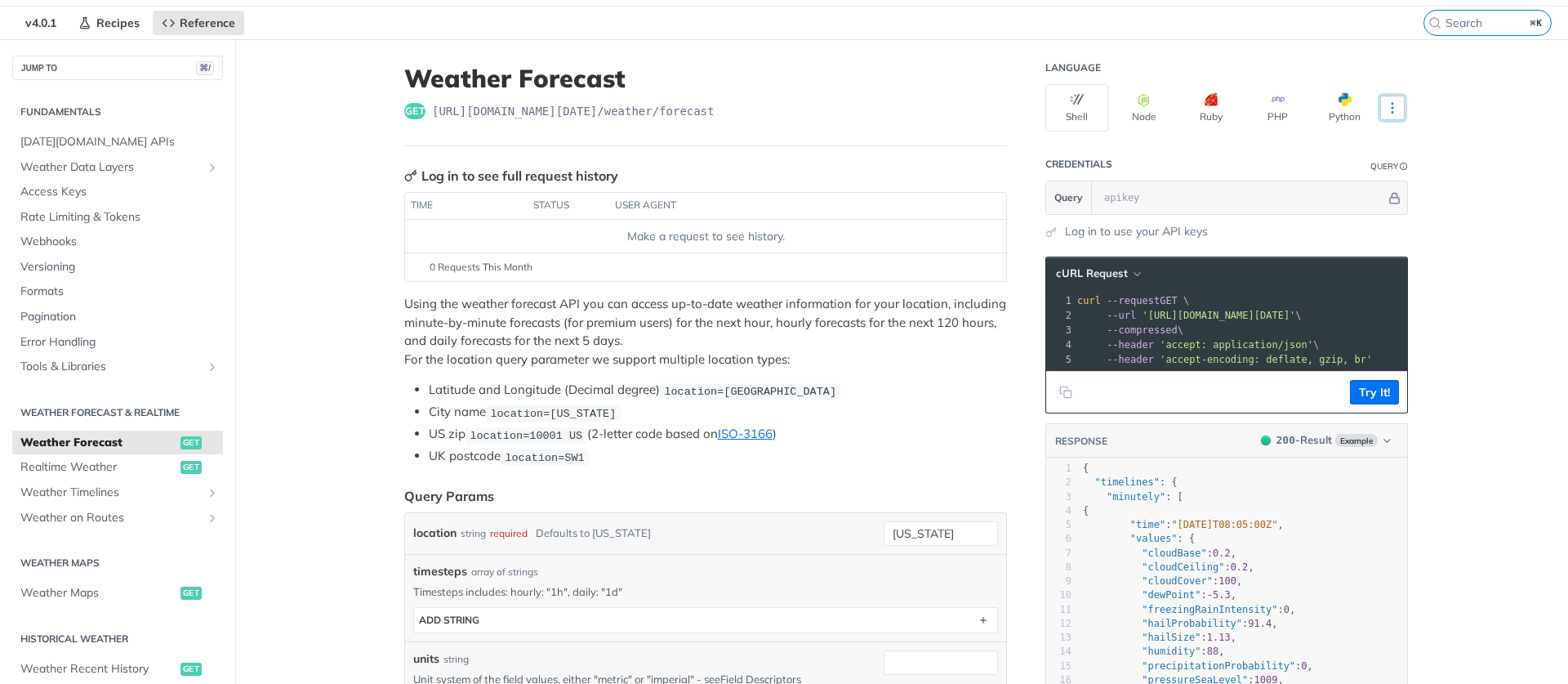
click at [1385, 108] on icon "More ellipsis" at bounding box center [1392, 107] width 14 height 14
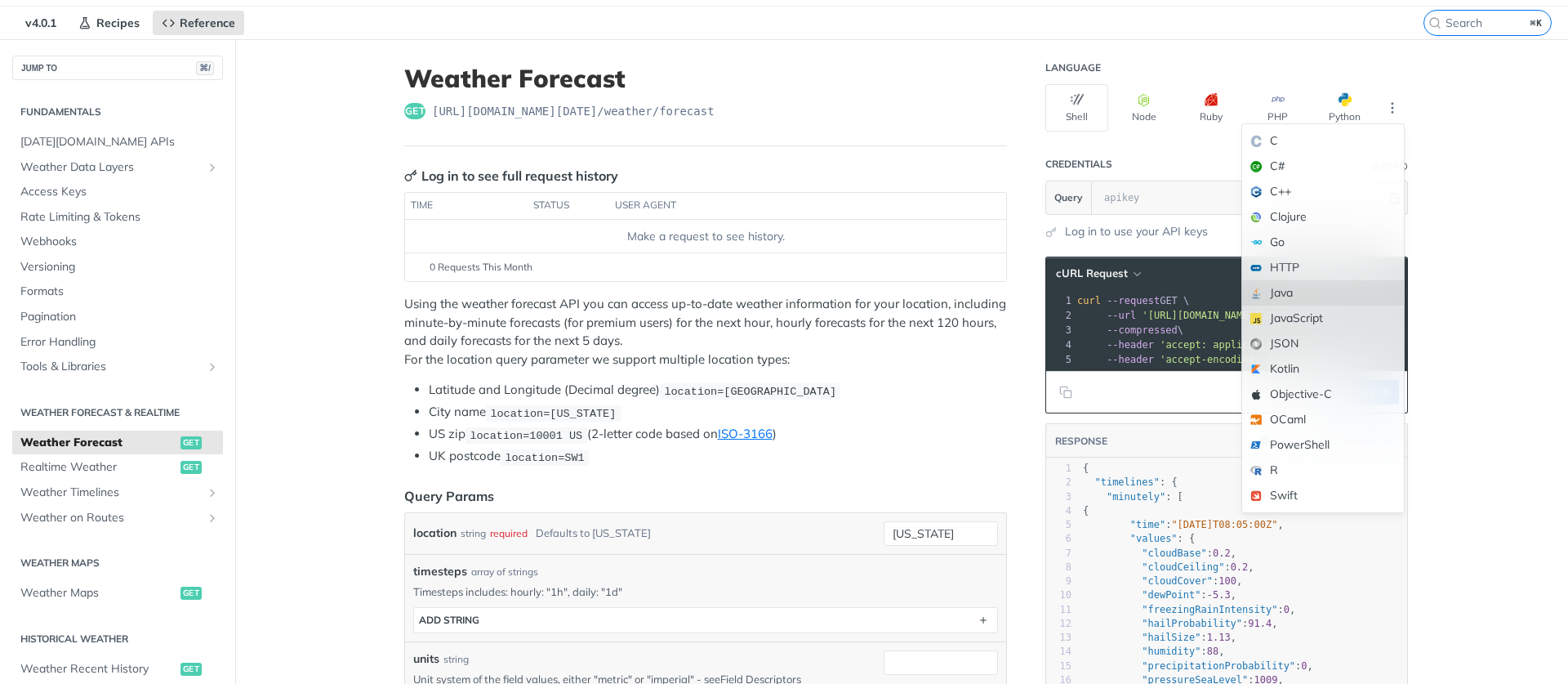
click at [1289, 284] on div "Java" at bounding box center [1323, 293] width 161 height 25
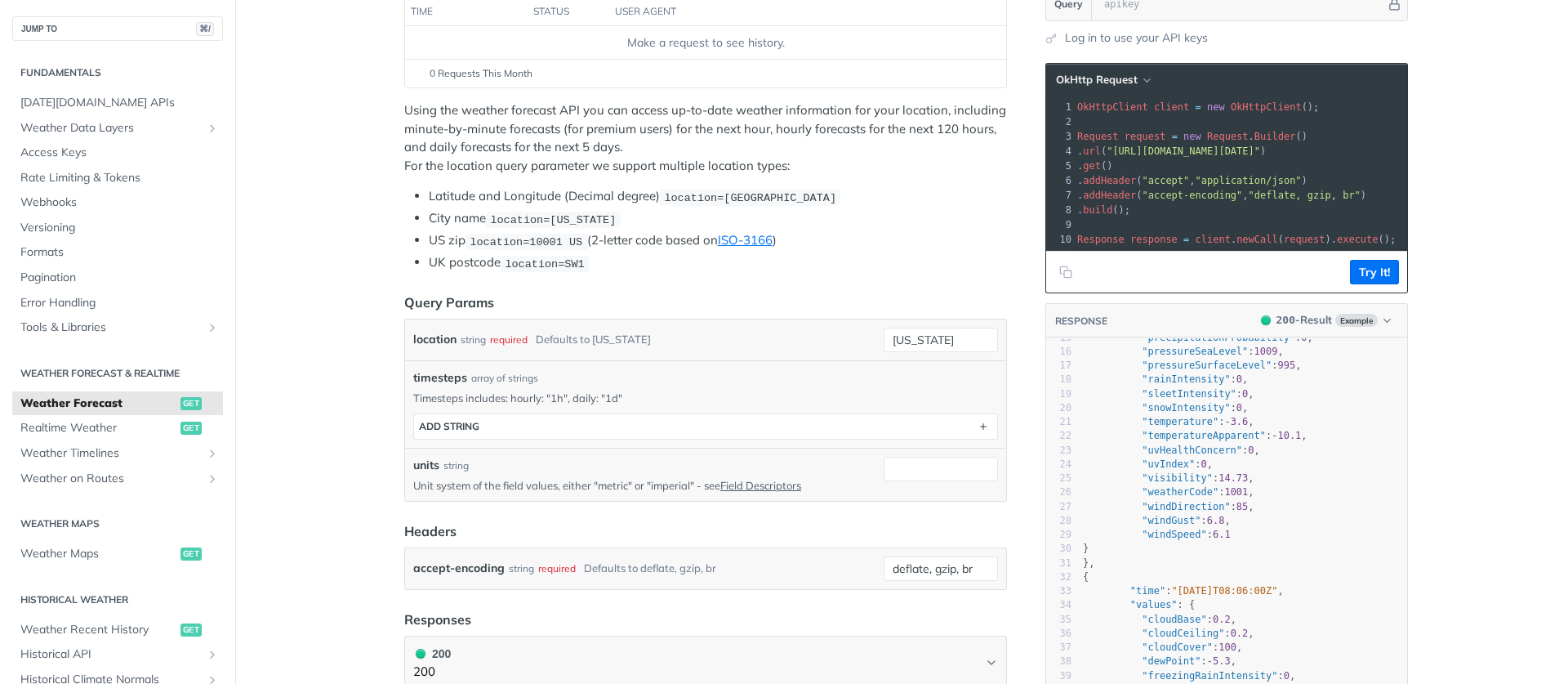
scroll to position [0, 0]
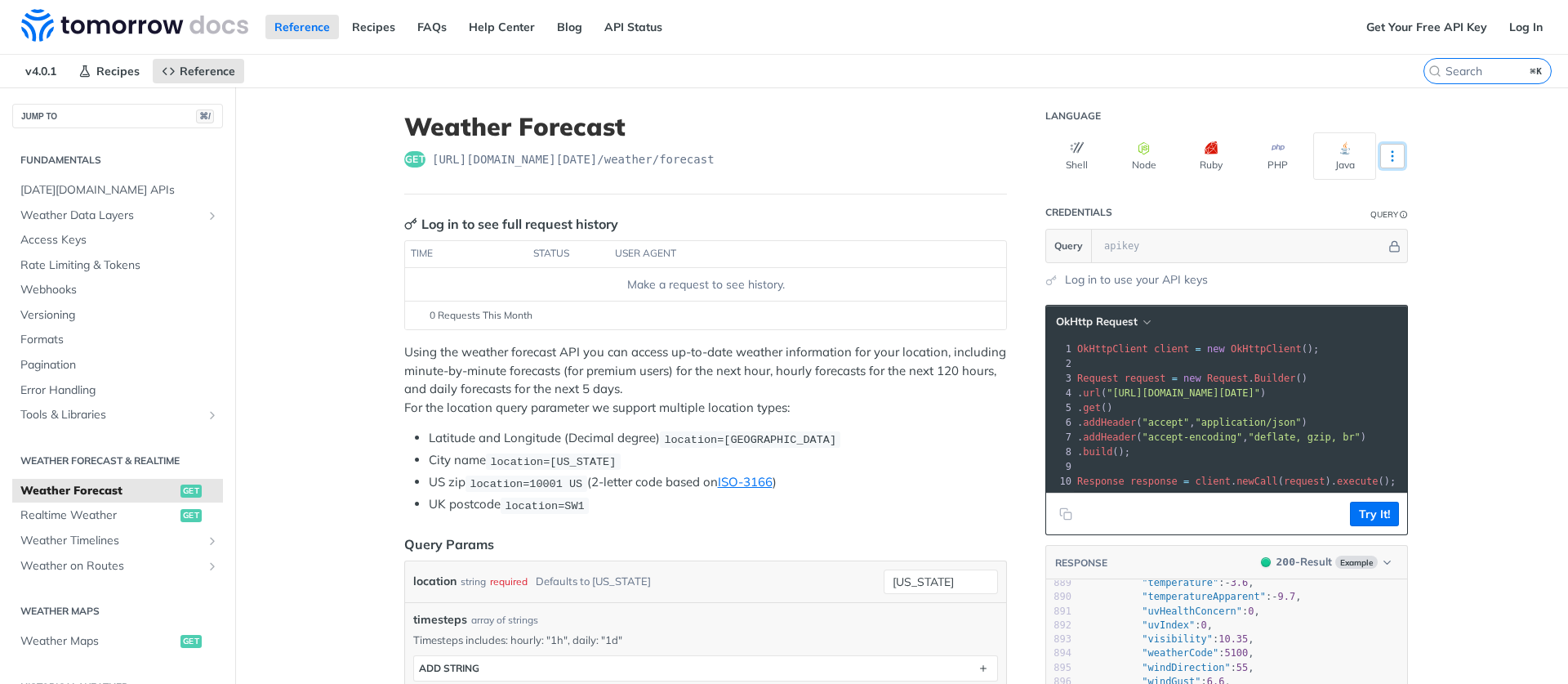
click at [1386, 155] on icon "More ellipsis" at bounding box center [1392, 155] width 14 height 14
